Goal: Navigation & Orientation: Go to known website

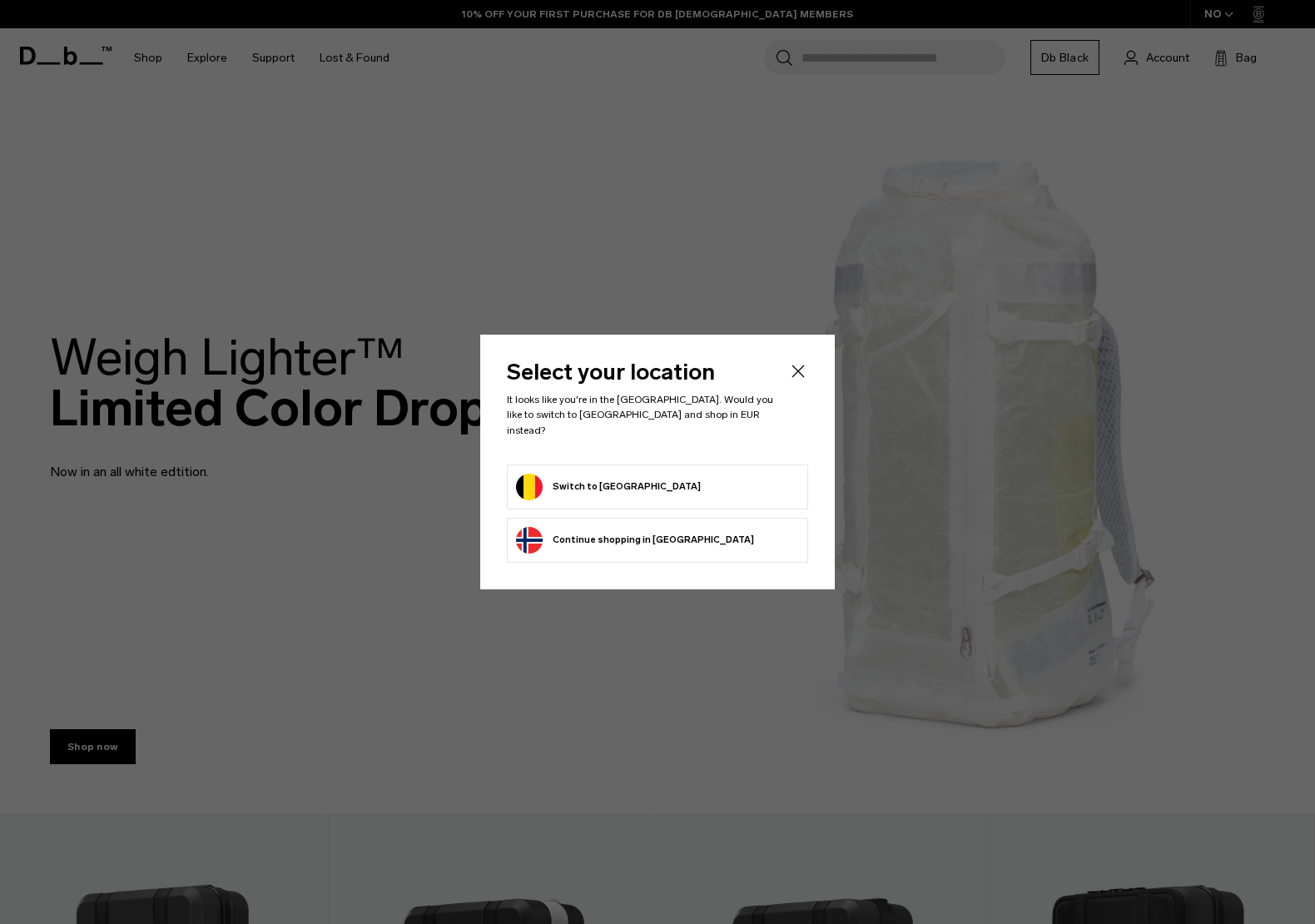
click at [621, 526] on button "Continue browsing Norway store Continue shopping in Norway" at bounding box center [635, 539] width 238 height 27
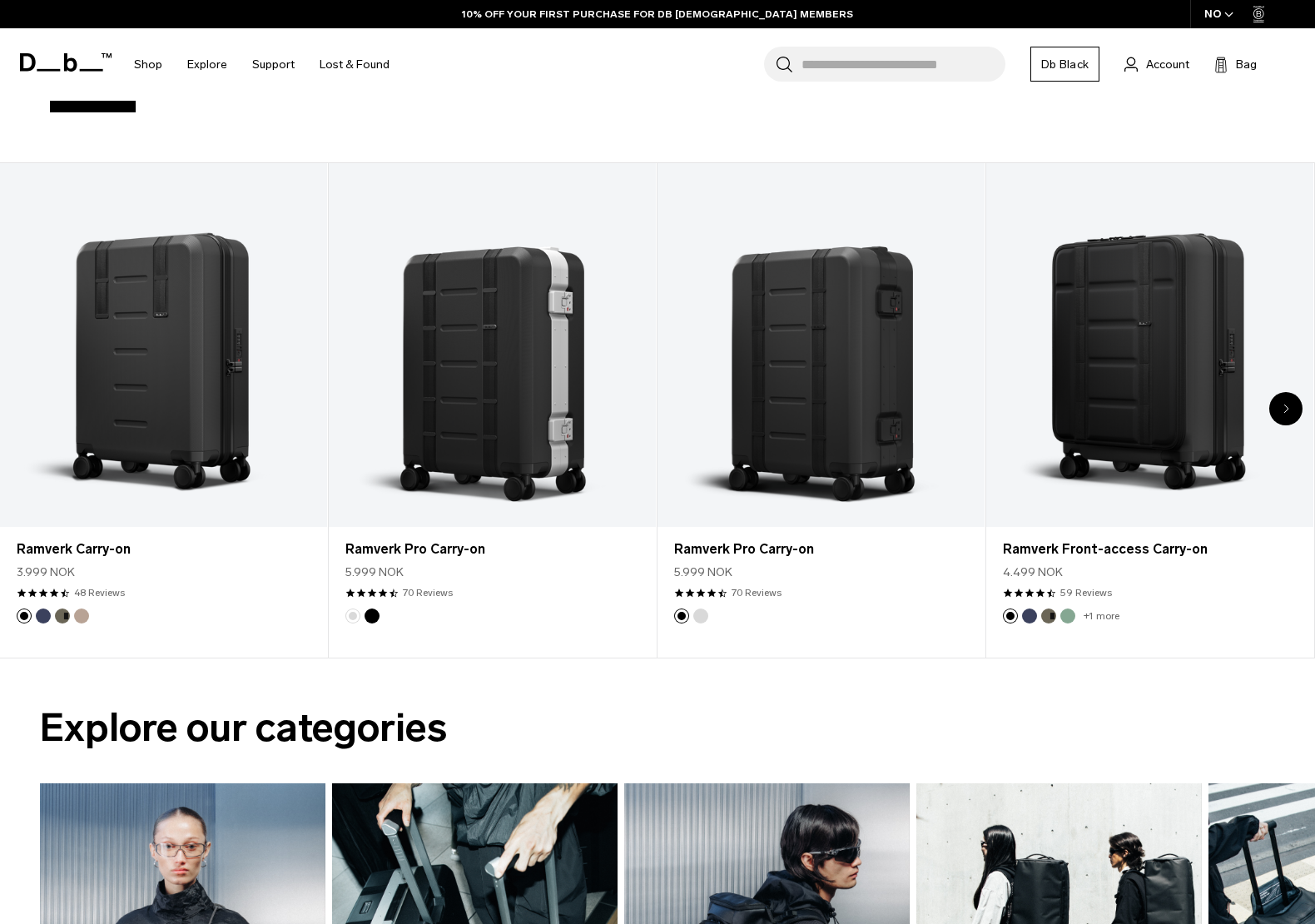
scroll to position [666, 0]
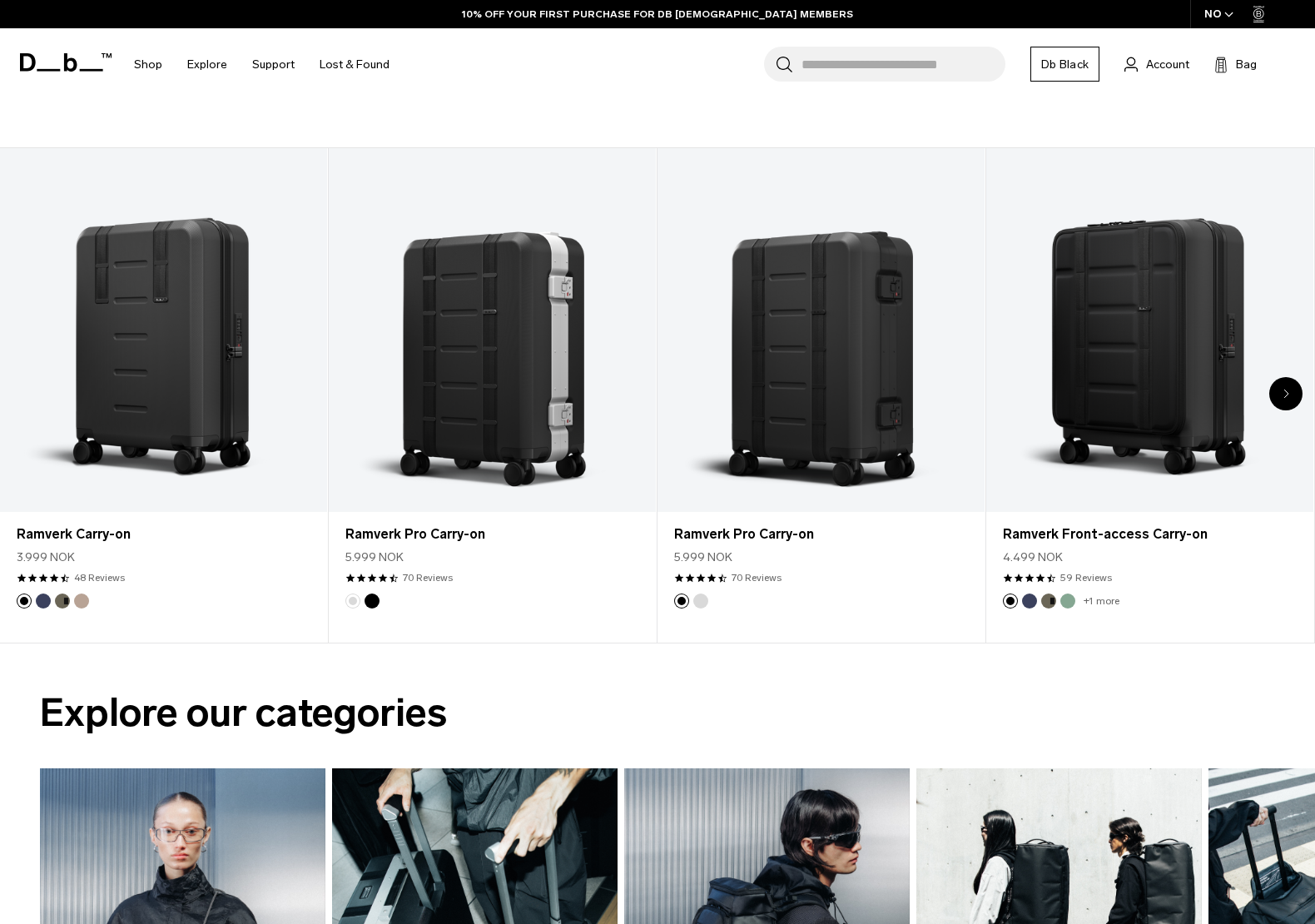
click at [1220, 18] on div "NO" at bounding box center [1218, 14] width 58 height 29
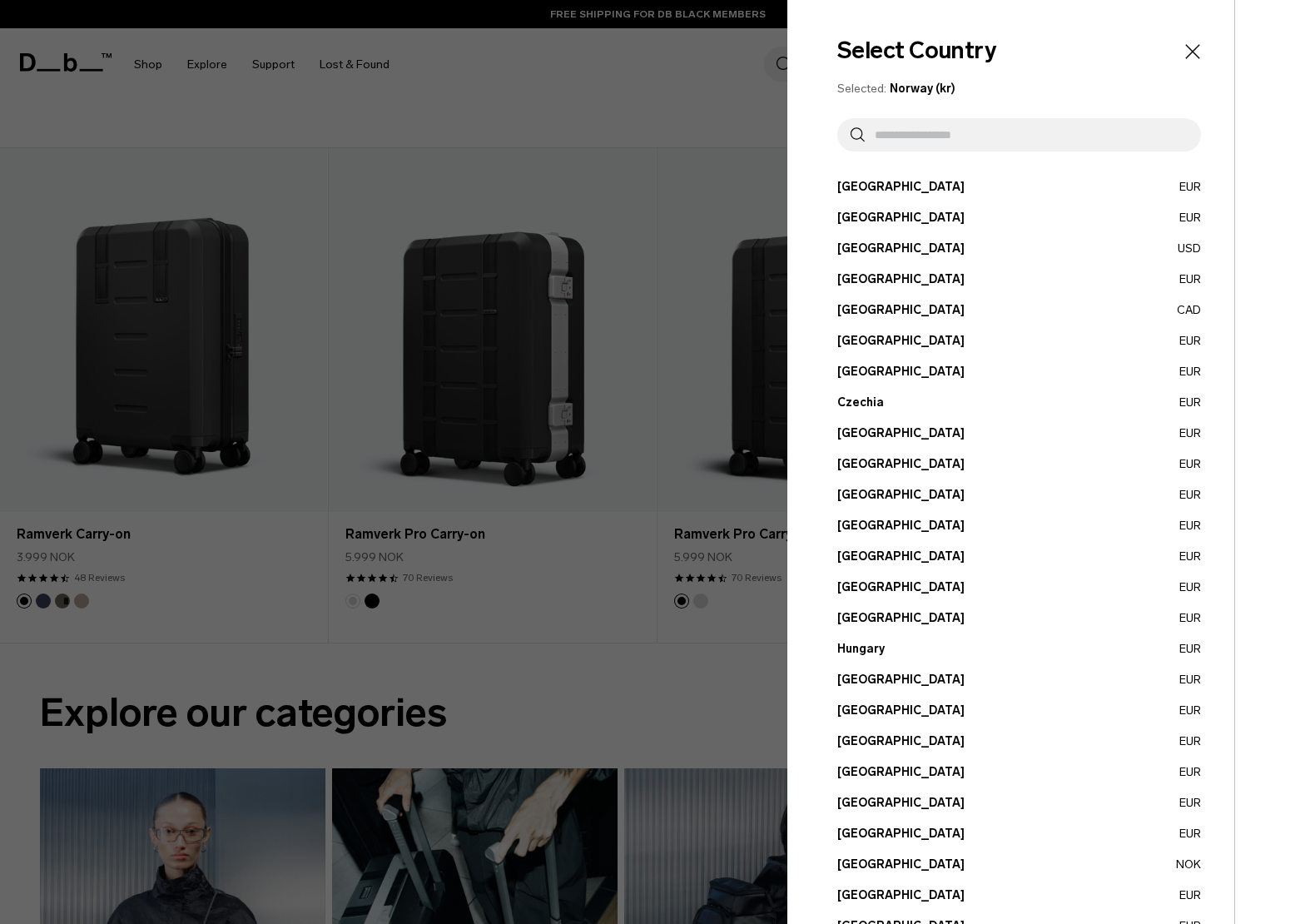
click at [858, 215] on button "Belgium EUR" at bounding box center [1019, 217] width 363 height 17
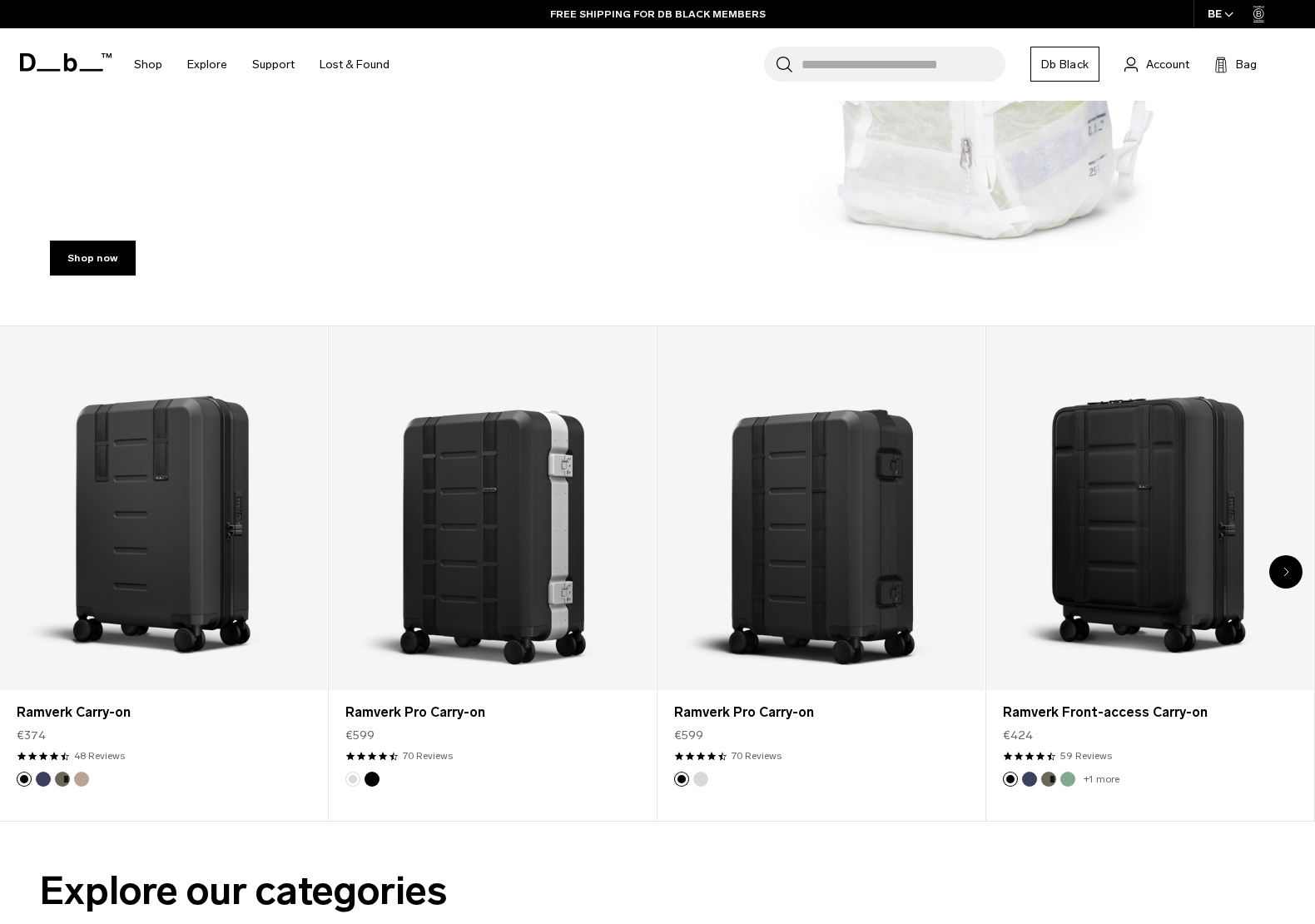
scroll to position [504, 0]
